Goal: Check status: Check status

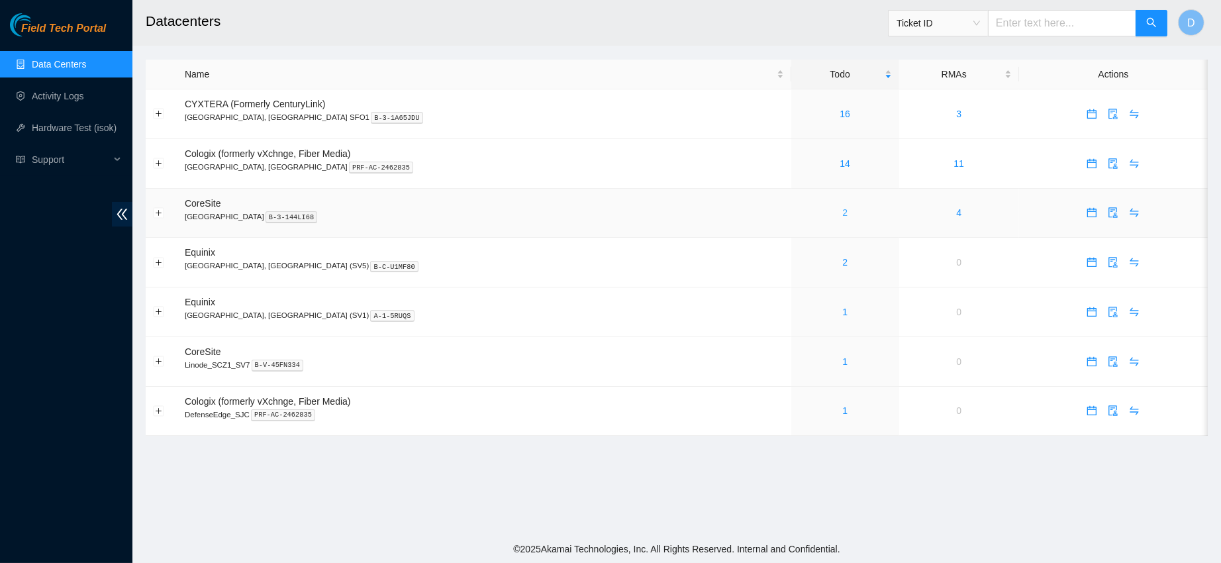
click at [842, 207] on link "2" at bounding box center [844, 212] width 5 height 11
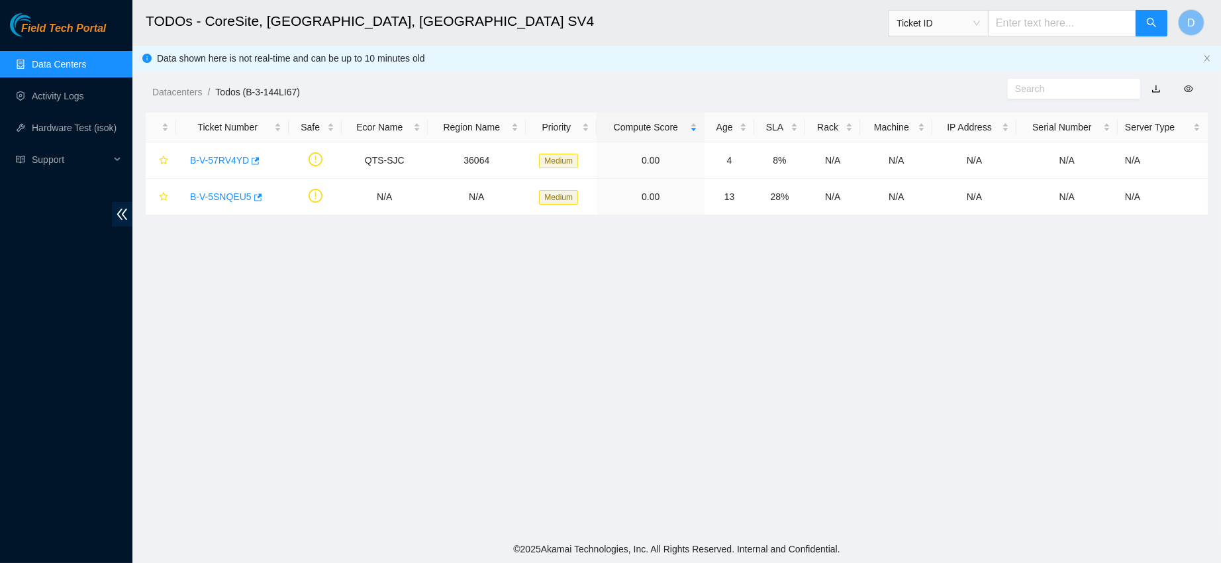
click at [75, 62] on link "Data Centers" at bounding box center [59, 64] width 54 height 11
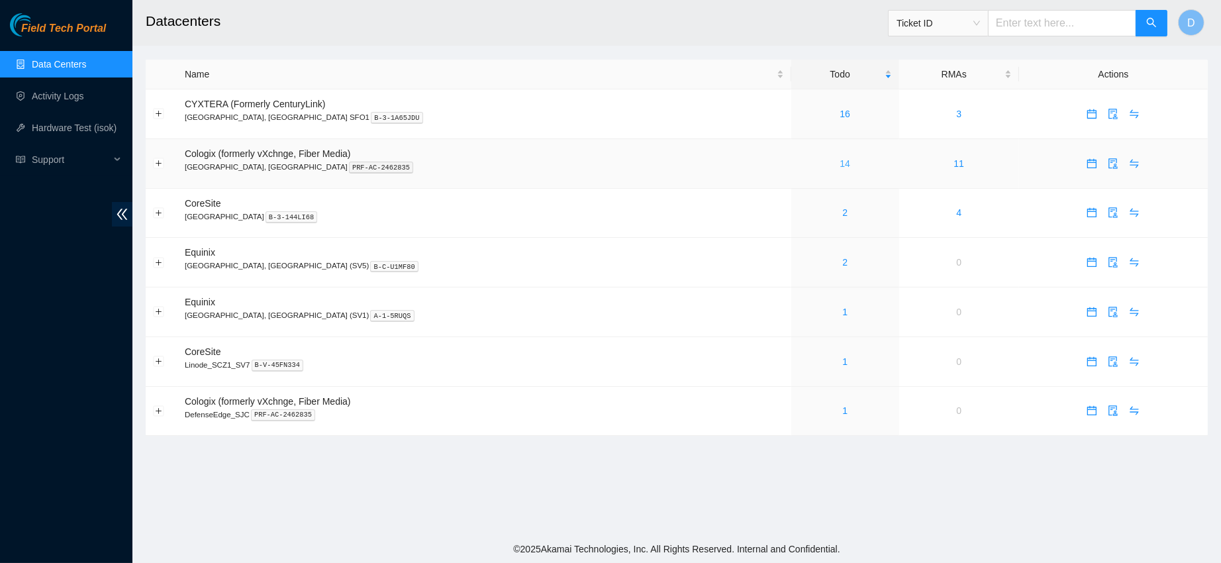
click at [840, 162] on link "14" at bounding box center [845, 163] width 11 height 11
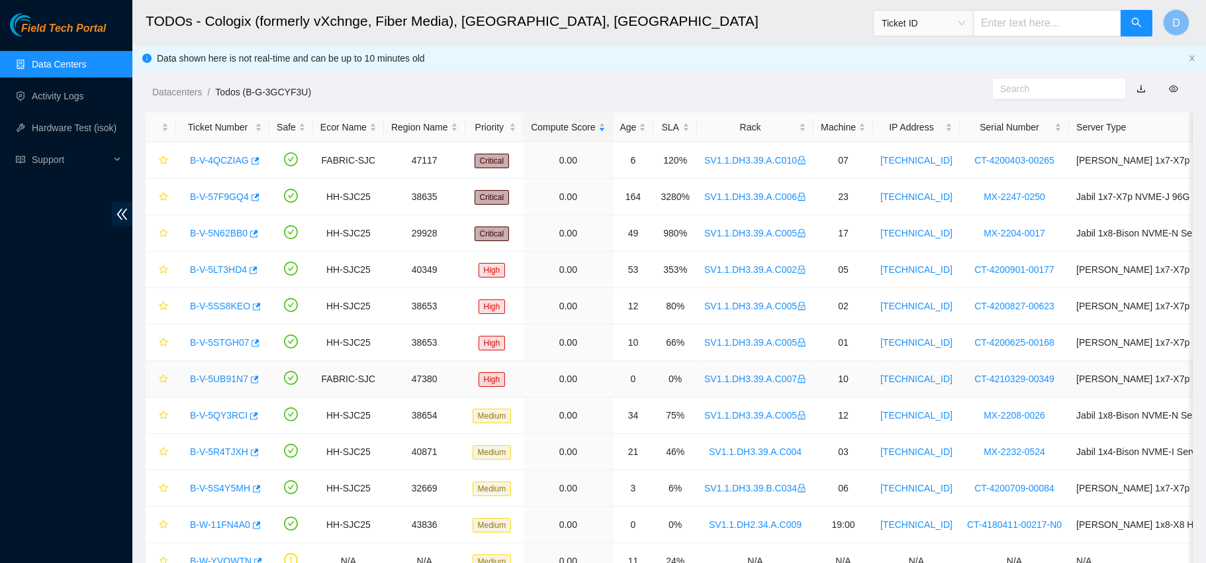
scroll to position [1, 0]
click at [81, 59] on link "Data Centers" at bounding box center [59, 64] width 54 height 11
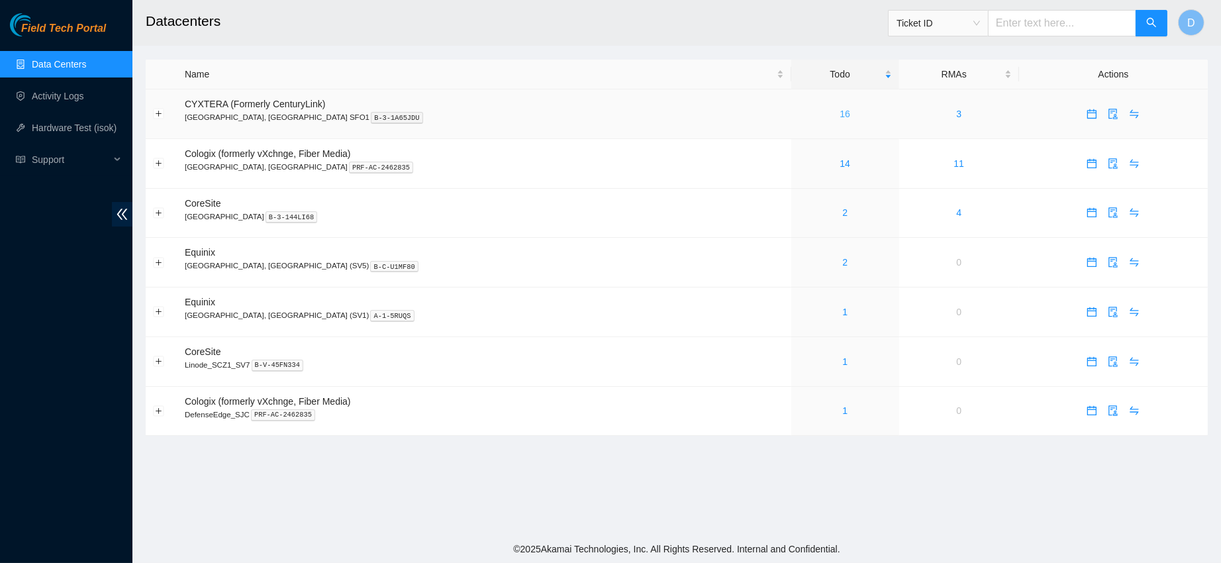
click at [840, 115] on link "16" at bounding box center [845, 114] width 11 height 11
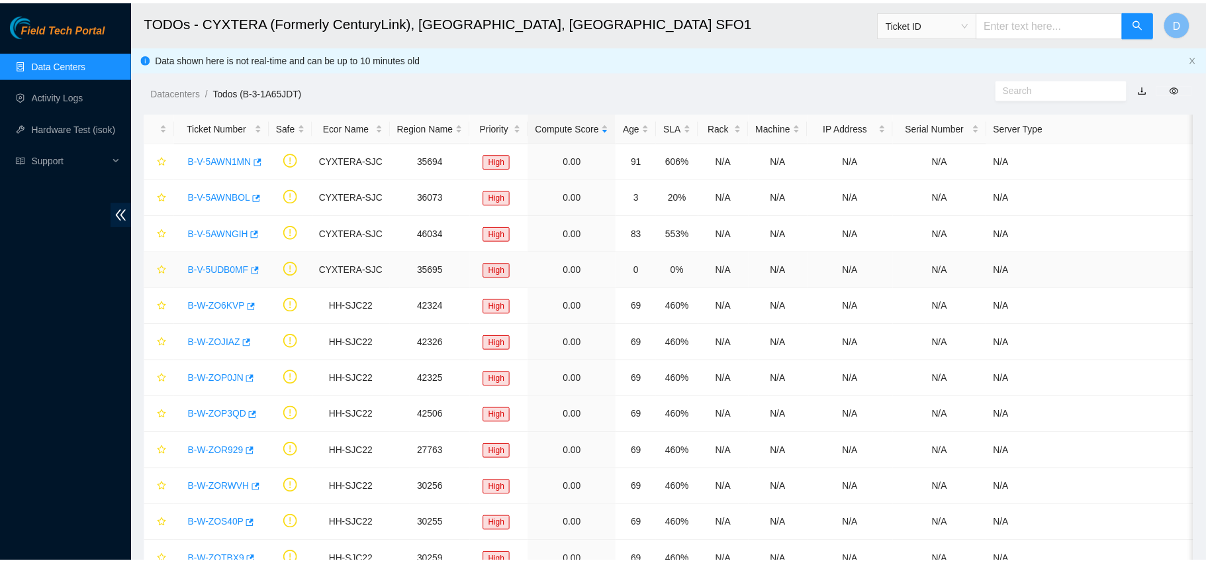
scroll to position [254, 0]
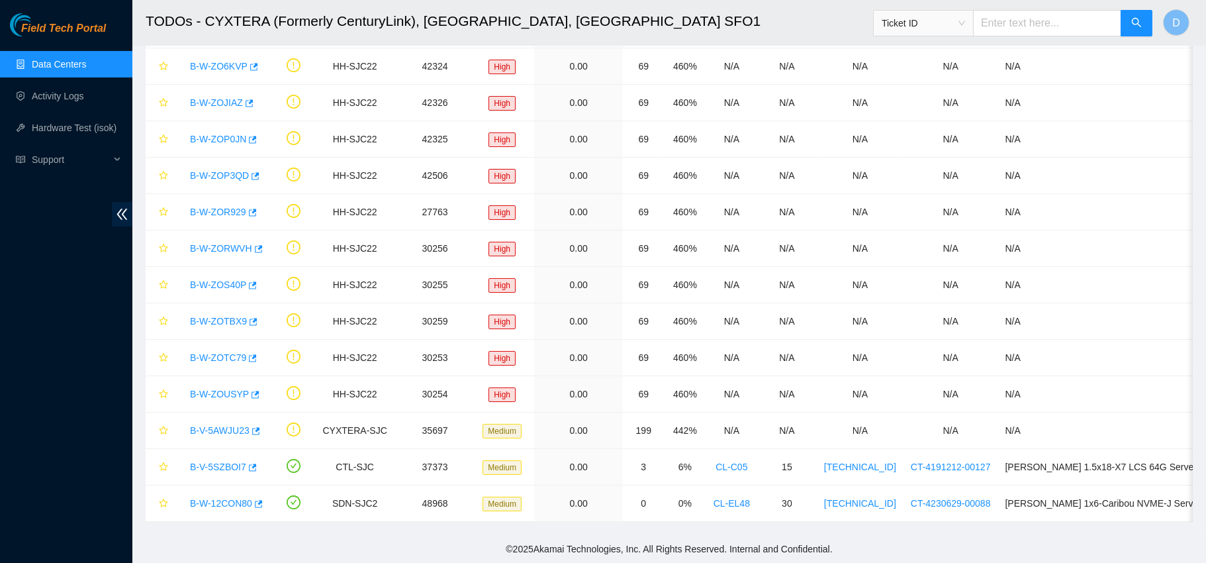
click at [86, 62] on link "Data Centers" at bounding box center [59, 64] width 54 height 11
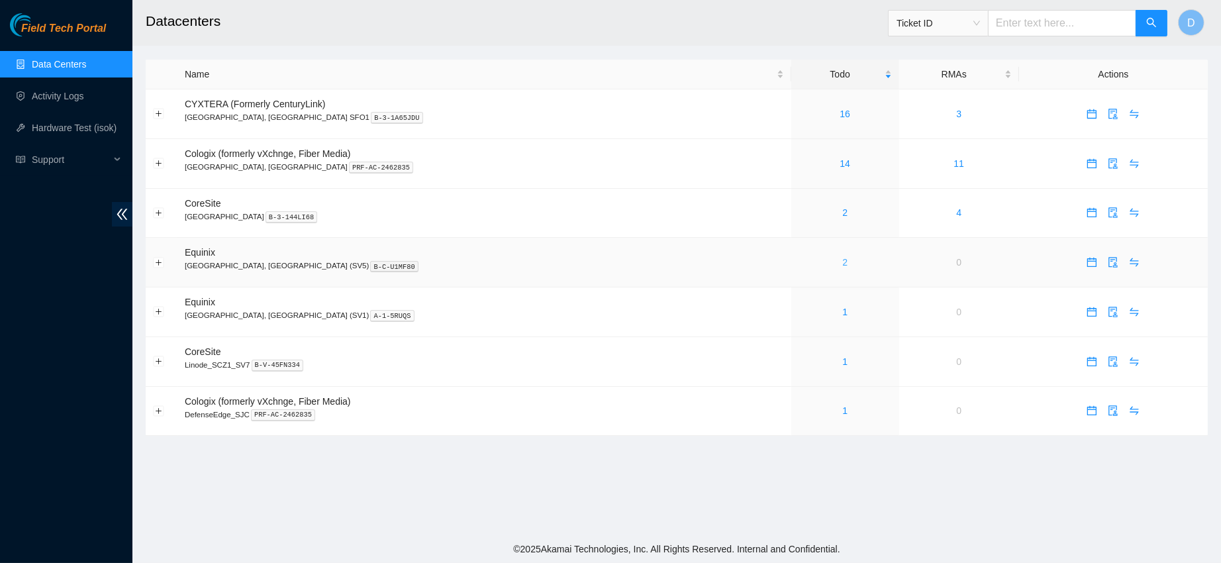
click at [842, 268] on link "2" at bounding box center [844, 262] width 5 height 11
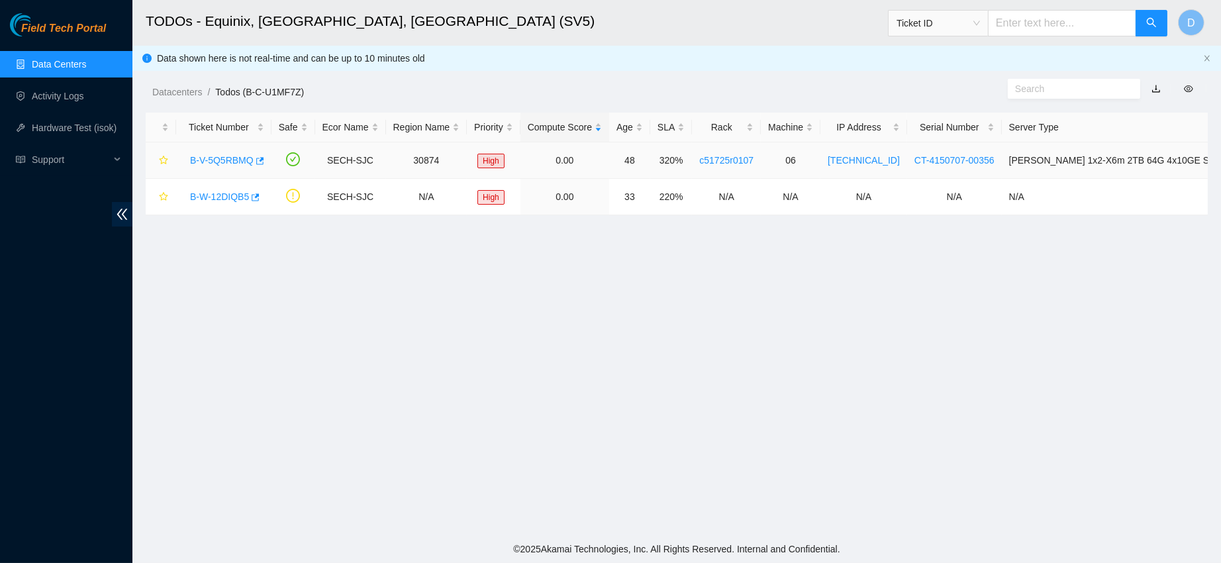
click at [211, 155] on link "B-V-5Q5RBMQ" at bounding box center [222, 160] width 64 height 11
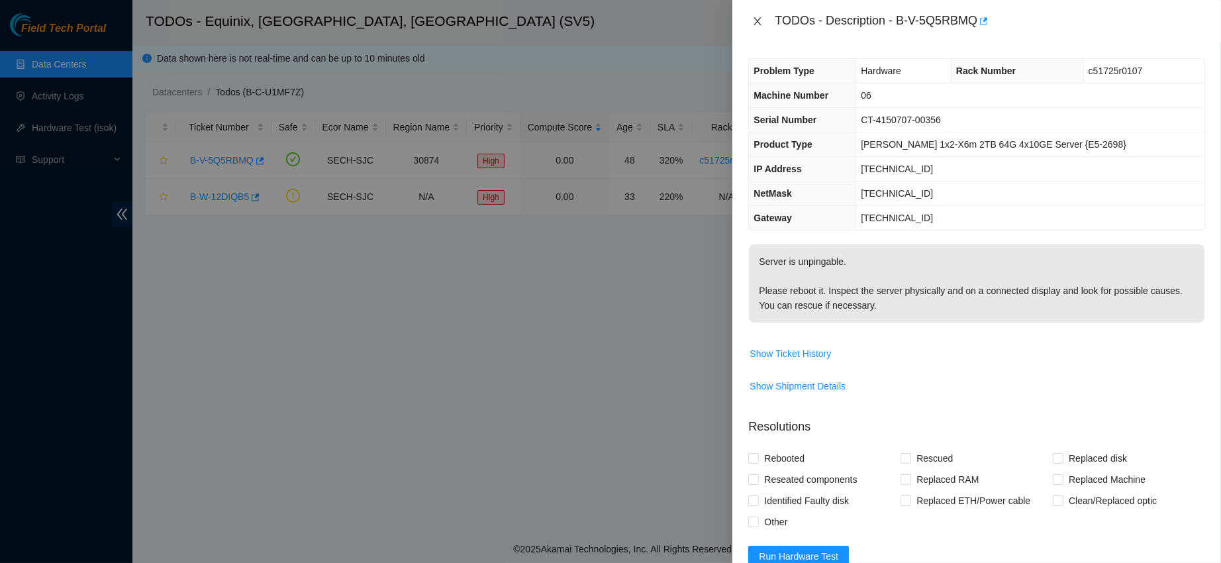
click at [762, 23] on icon "close" at bounding box center [757, 21] width 11 height 11
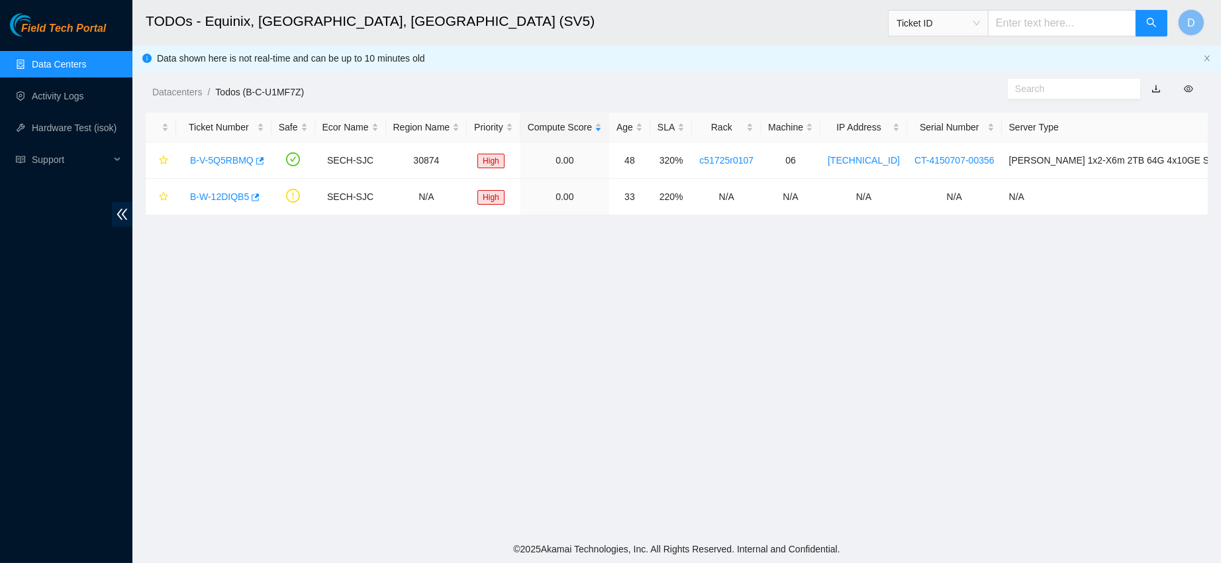
click at [64, 67] on link "Data Centers" at bounding box center [59, 64] width 54 height 11
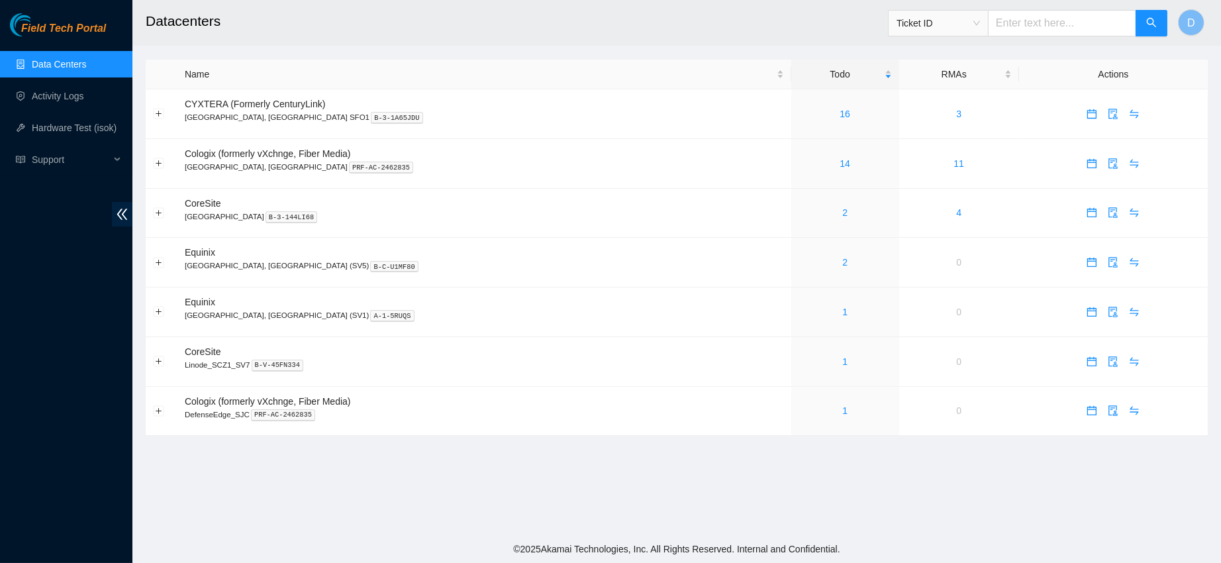
click at [926, 15] on span "Ticket ID" at bounding box center [938, 23] width 83 height 20
click at [924, 64] on div "RMA Number" at bounding box center [946, 69] width 83 height 15
click at [1057, 28] on input "text" at bounding box center [1062, 23] width 148 height 26
paste input "B-G-2ABKWPF"
type input "B-G-2ABKWPF"
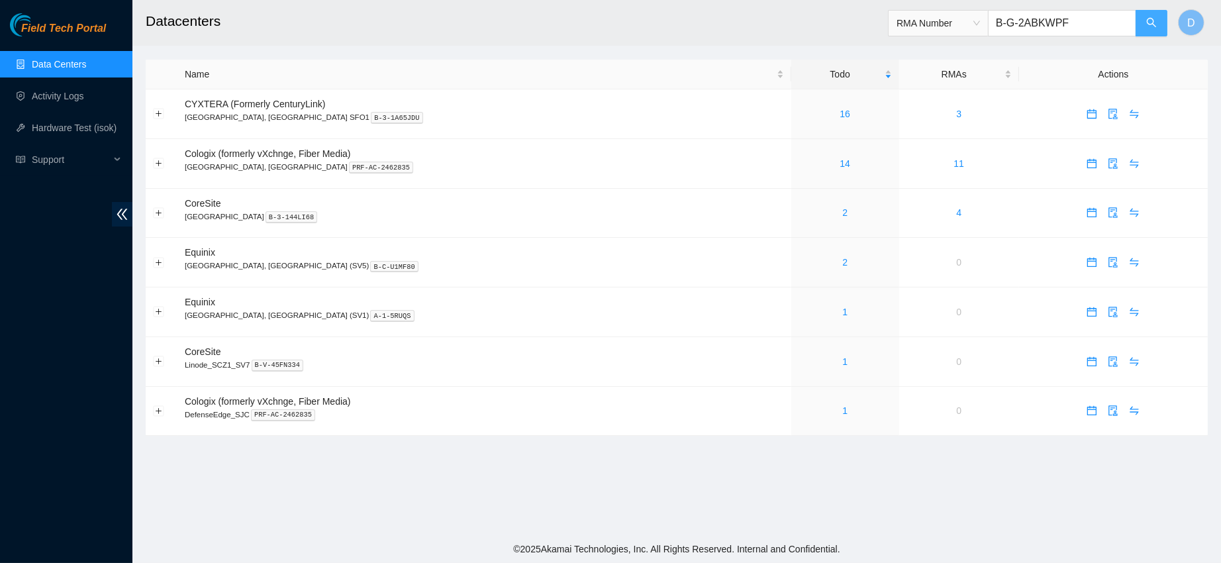
click at [1146, 31] on button "button" at bounding box center [1152, 23] width 32 height 26
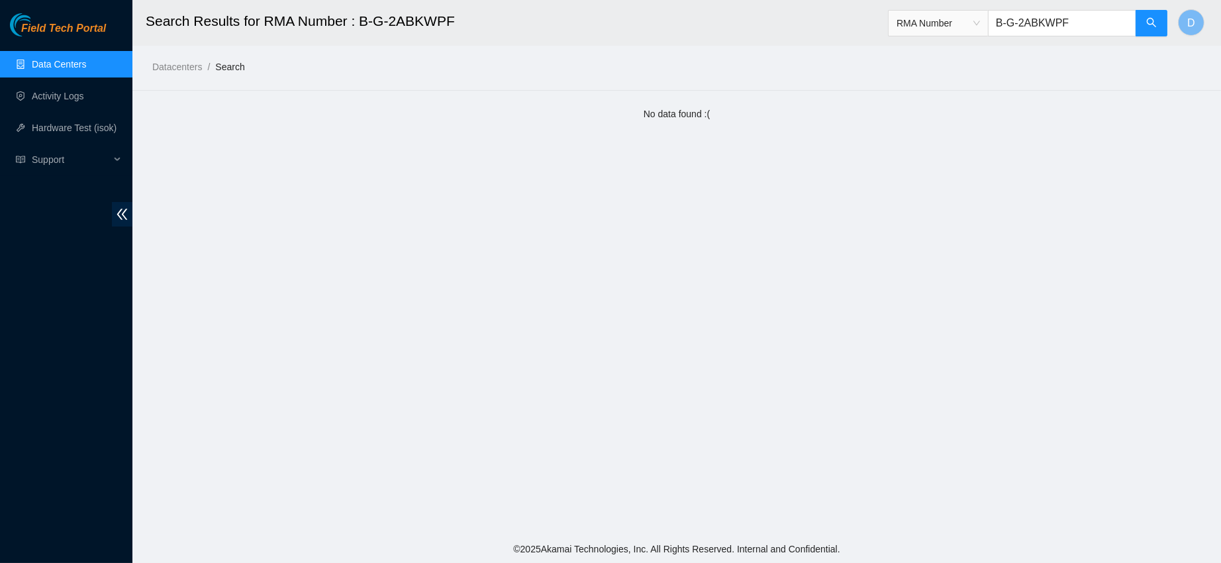
click at [953, 40] on div "RMA Number B-G-2ABKWPF" at bounding box center [1028, 23] width 280 height 42
click at [962, 38] on div "RMA Number B-G-2ABKWPF" at bounding box center [1028, 23] width 280 height 42
click at [980, 30] on span "RMA Number" at bounding box center [938, 23] width 83 height 20
click at [941, 132] on div "Serial Number" at bounding box center [946, 133] width 83 height 15
click at [1055, 23] on input "B-G-2ABKWPF" at bounding box center [1062, 23] width 148 height 26
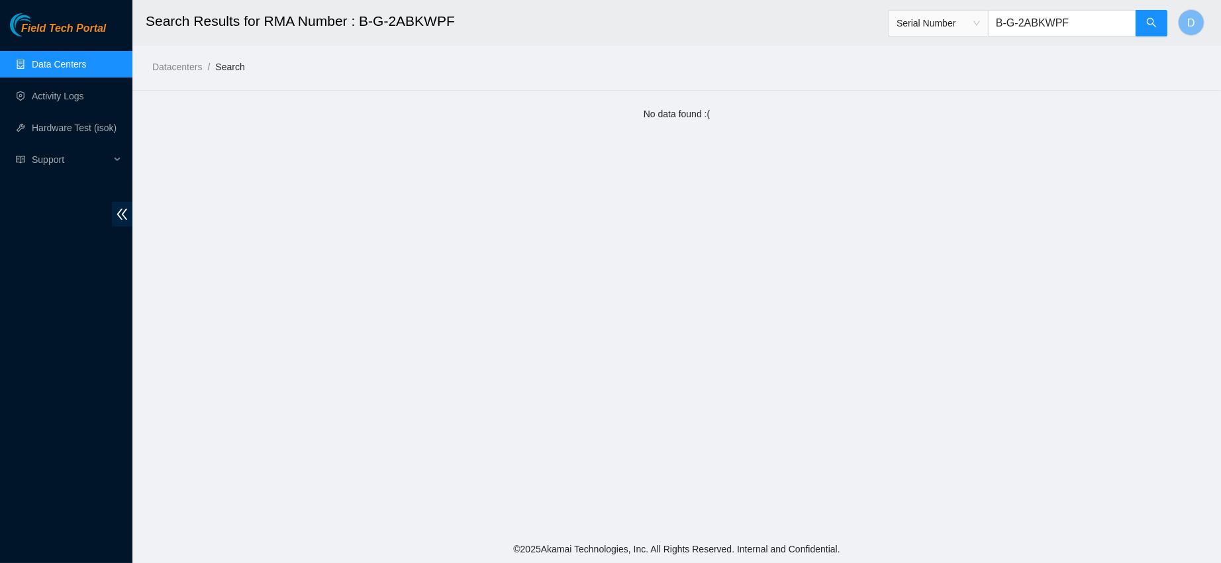
click at [1055, 23] on input "B-G-2ABKWPF" at bounding box center [1062, 23] width 148 height 26
paste input "435464188042"
click at [1142, 20] on button "button" at bounding box center [1152, 23] width 32 height 26
click at [1048, 27] on input "435464188042" at bounding box center [1062, 23] width 148 height 26
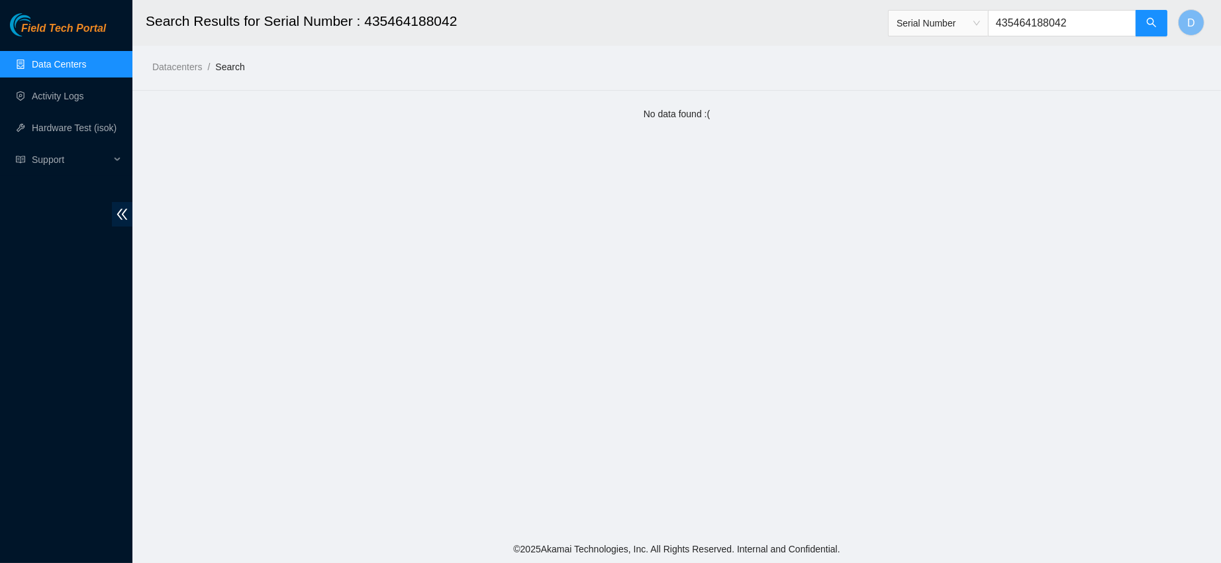
click at [1048, 27] on input "435464188042" at bounding box center [1062, 23] width 148 height 26
paste input "906506190820"
click at [1153, 18] on icon "search" at bounding box center [1151, 22] width 11 height 11
click at [921, 30] on span "Serial Number" at bounding box center [938, 23] width 83 height 20
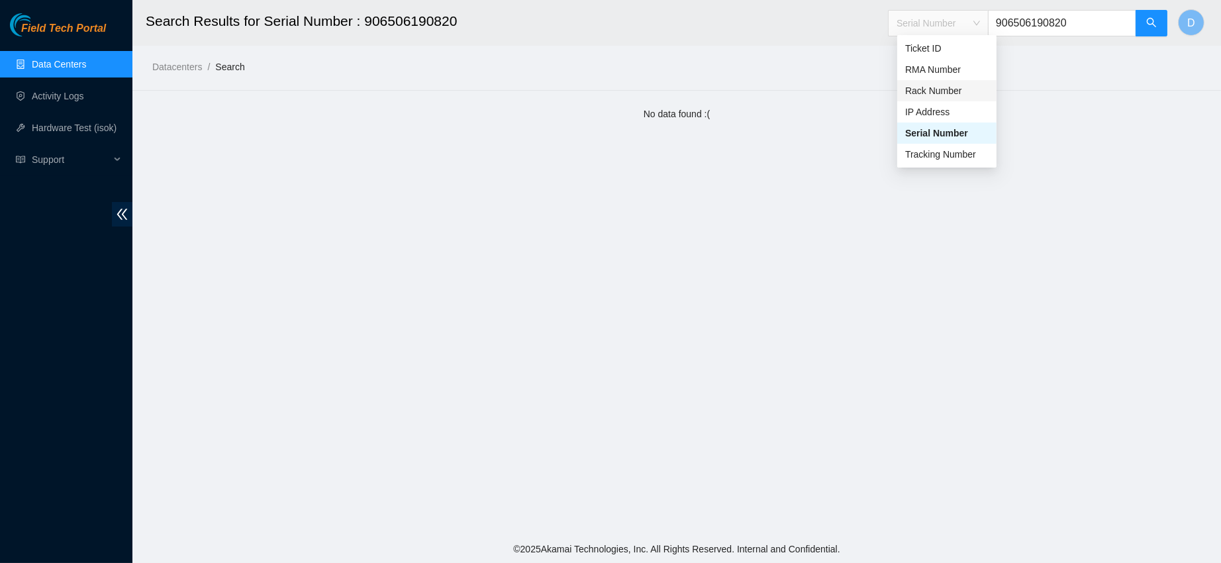
click at [922, 80] on div "Rack Number" at bounding box center [946, 90] width 99 height 21
click at [937, 25] on span "Rack Number" at bounding box center [938, 23] width 83 height 20
click at [926, 68] on div "RMA Number" at bounding box center [946, 69] width 83 height 15
click at [1053, 21] on input "906506190820" at bounding box center [1062, 23] width 148 height 26
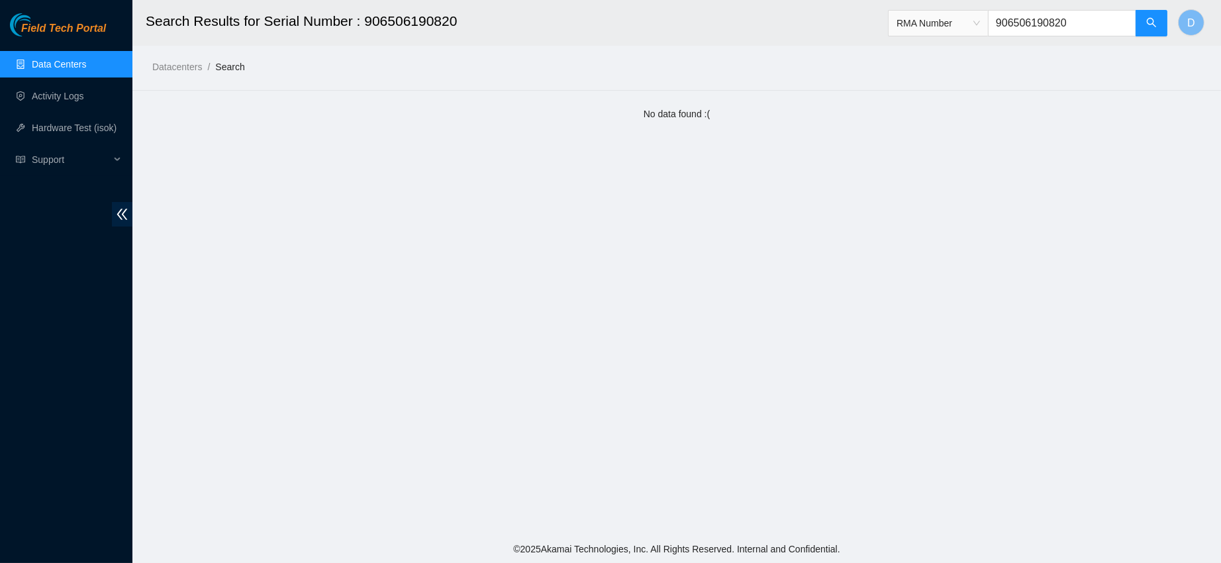
click at [1053, 21] on input "906506190820" at bounding box center [1062, 23] width 148 height 26
paste input "B-G-3J5P2RP"
click at [1147, 20] on icon "search" at bounding box center [1151, 22] width 9 height 9
click at [917, 17] on span "RMA Number" at bounding box center [938, 23] width 83 height 20
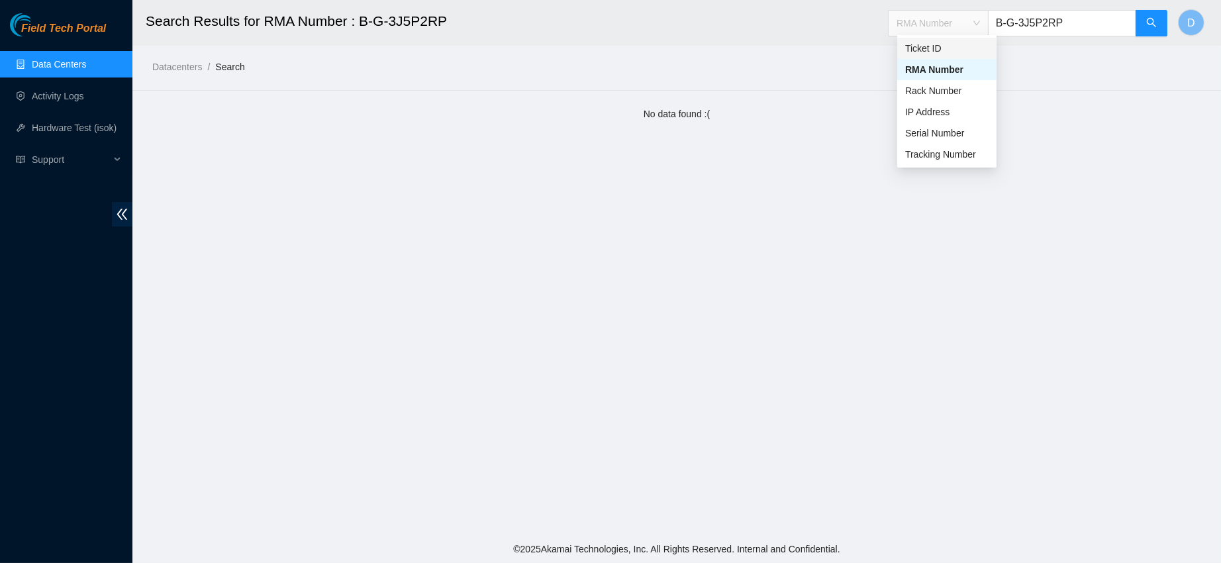
click at [953, 52] on div "Ticket ID" at bounding box center [946, 48] width 83 height 15
click at [1044, 27] on input "B-G-3J5P2RP" at bounding box center [1062, 23] width 148 height 26
paste input "P-3NFZXYW"
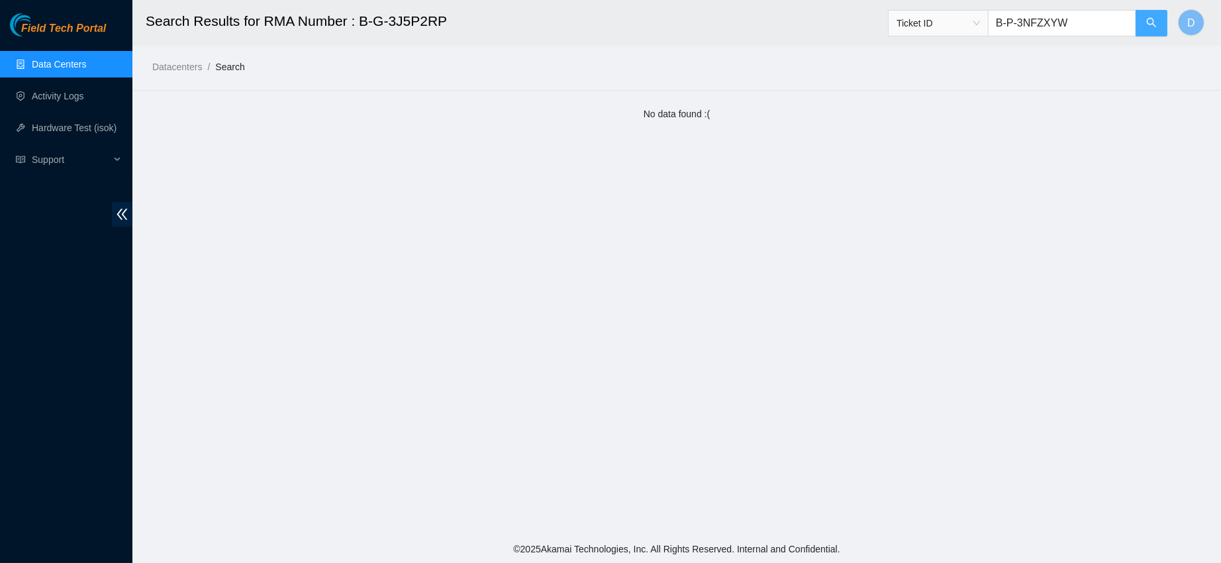
click at [1151, 22] on icon "search" at bounding box center [1151, 22] width 11 height 11
type input "B-P-3NFZXYW"
